Goal: Transaction & Acquisition: Obtain resource

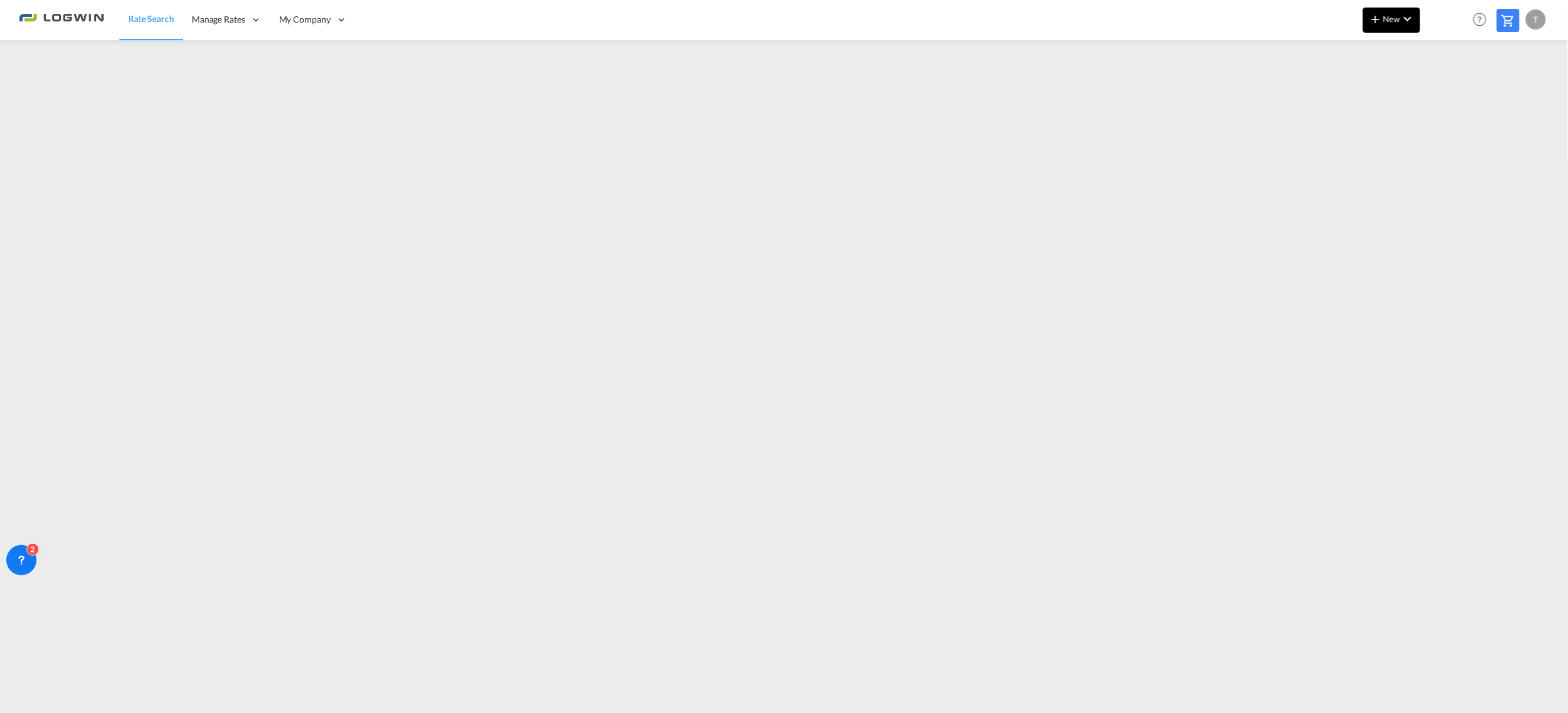
click at [1400, 19] on md-icon "icon-chevron-down" at bounding box center [1407, 18] width 15 height 15
click at [1451, 97] on span "Ratesheet" at bounding box center [1444, 94] width 14 height 25
click at [1533, 18] on div "T" at bounding box center [1536, 19] width 20 height 20
click at [1502, 96] on button "Logout" at bounding box center [1522, 96] width 82 height 25
